Goal: Communication & Community: Answer question/provide support

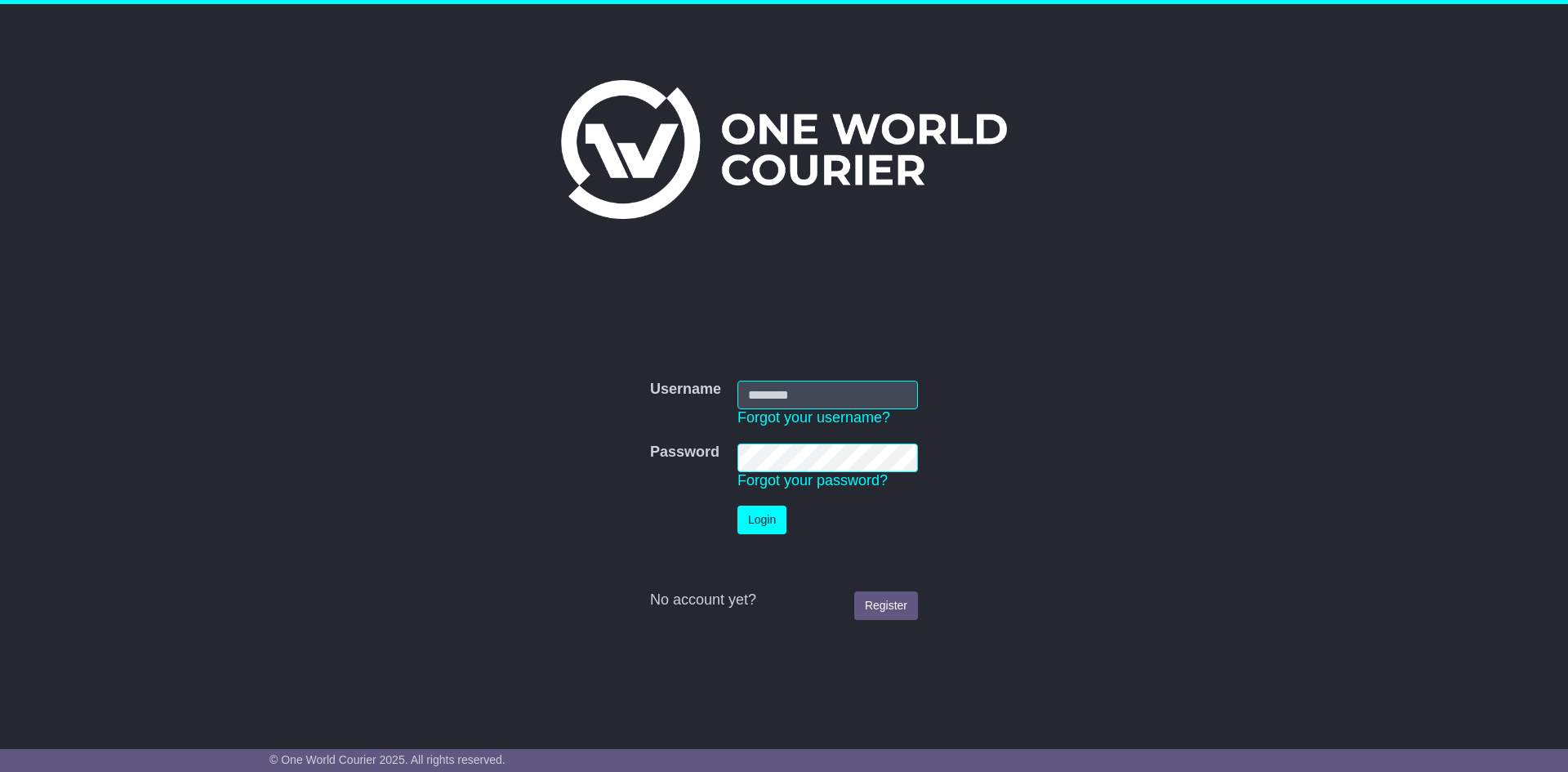
type input "**********"
click at [768, 519] on button "Login" at bounding box center [762, 520] width 49 height 29
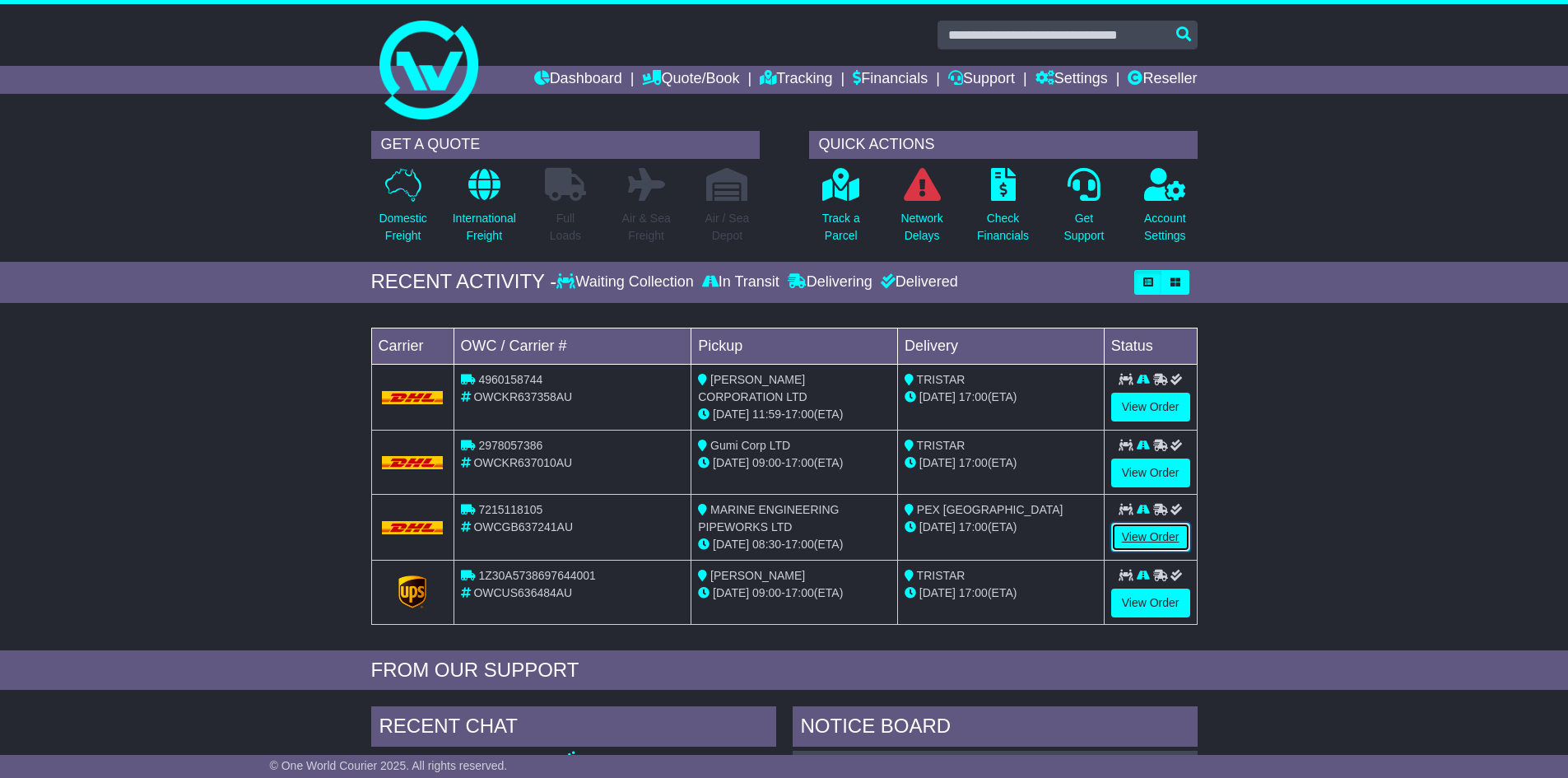
click at [1117, 535] on link "View Order" at bounding box center [1151, 537] width 79 height 29
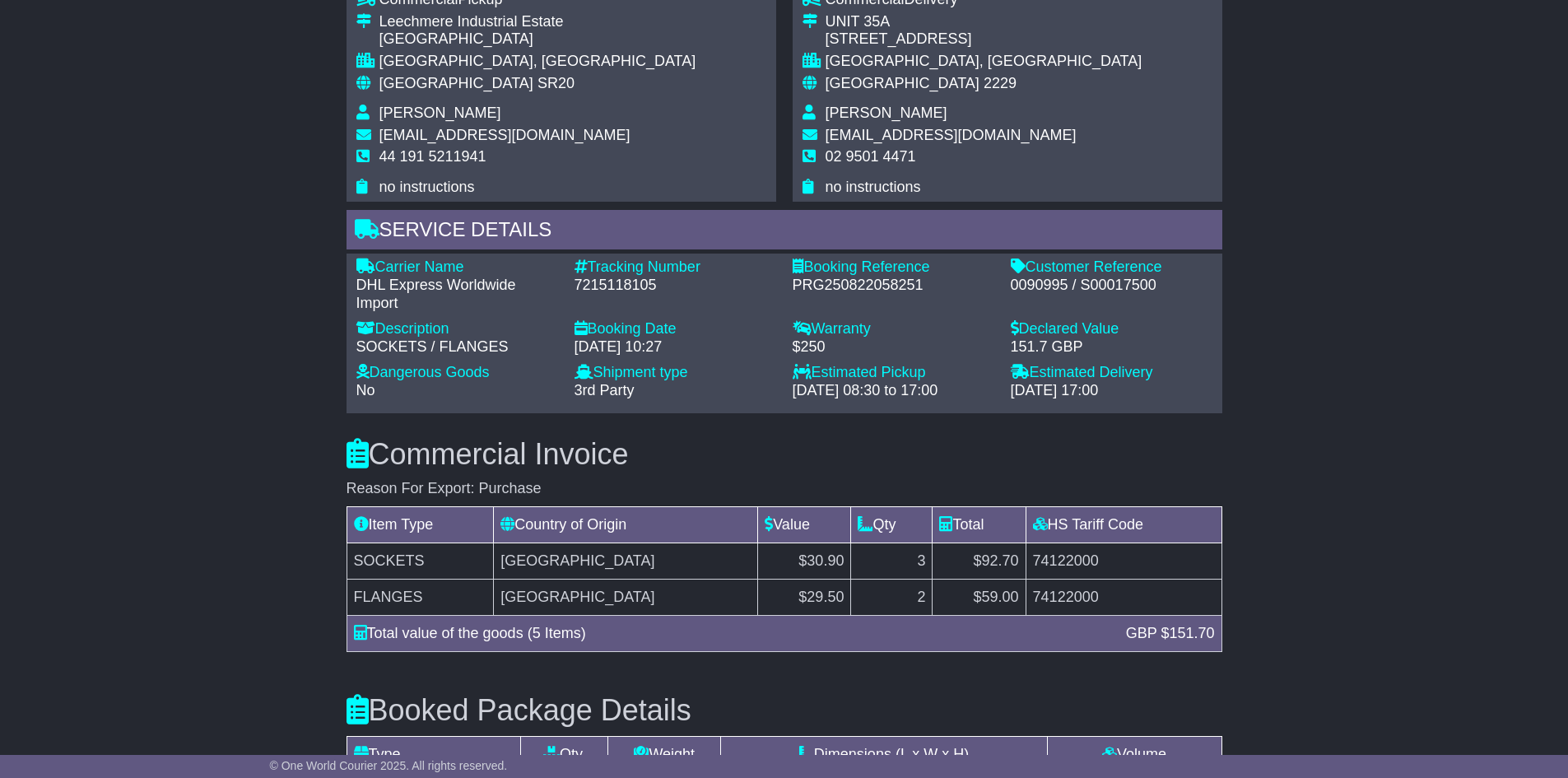
scroll to position [988, 0]
click at [600, 288] on div "7215118105" at bounding box center [675, 285] width 202 height 19
copy div "7215118105"
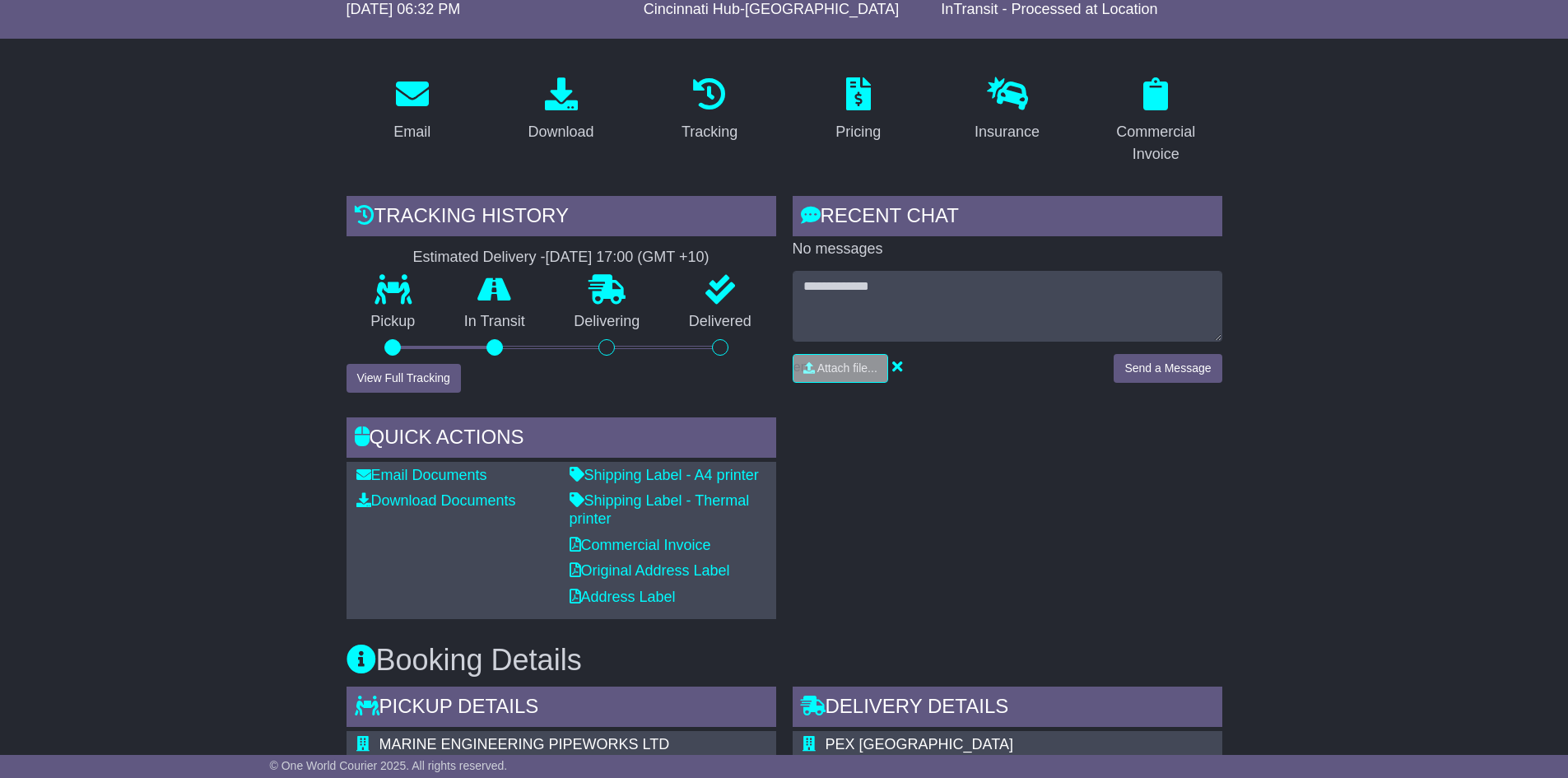
scroll to position [165, 0]
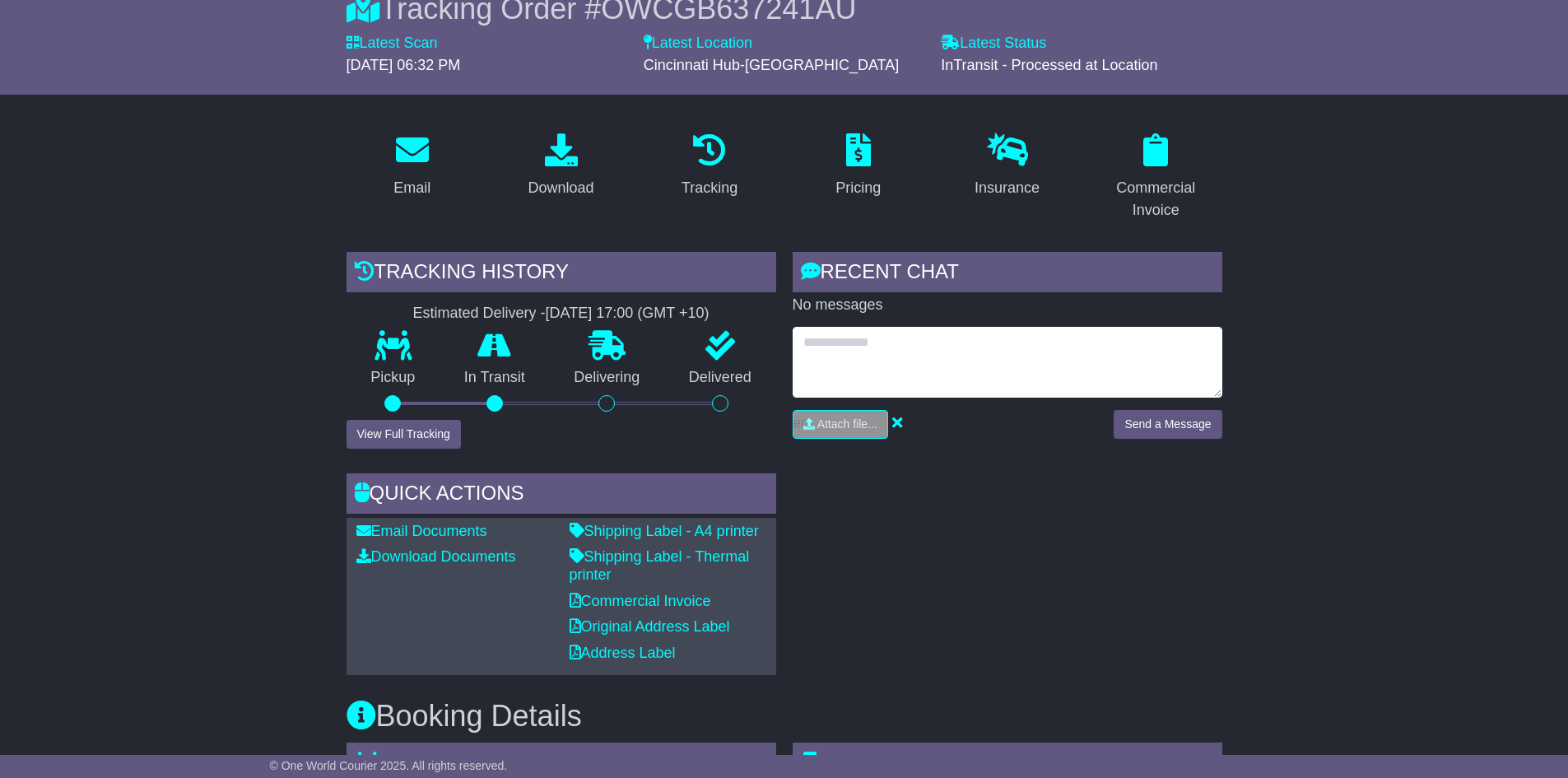
click at [980, 359] on textarea at bounding box center [1007, 362] width 429 height 71
type textarea "*"
type textarea "**********"
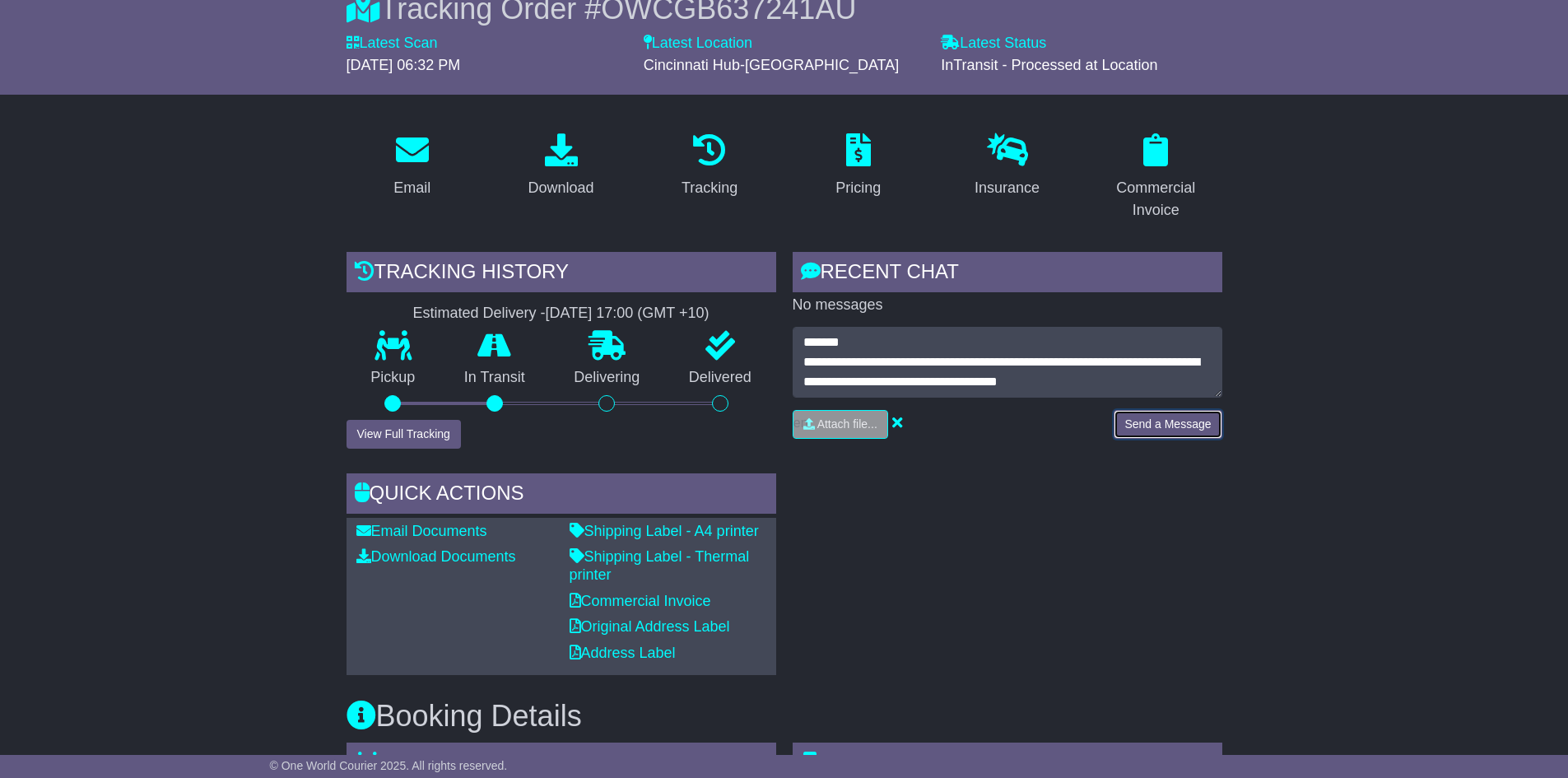
click at [1166, 431] on button "Send a Message" at bounding box center [1168, 424] width 108 height 29
